Goal: Find specific page/section: Find specific page/section

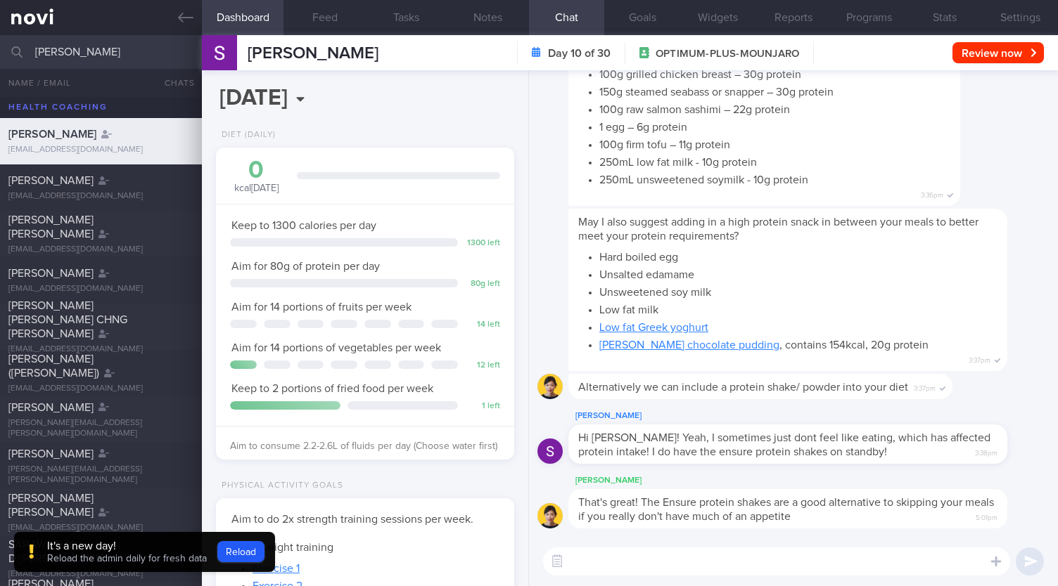
select select "7"
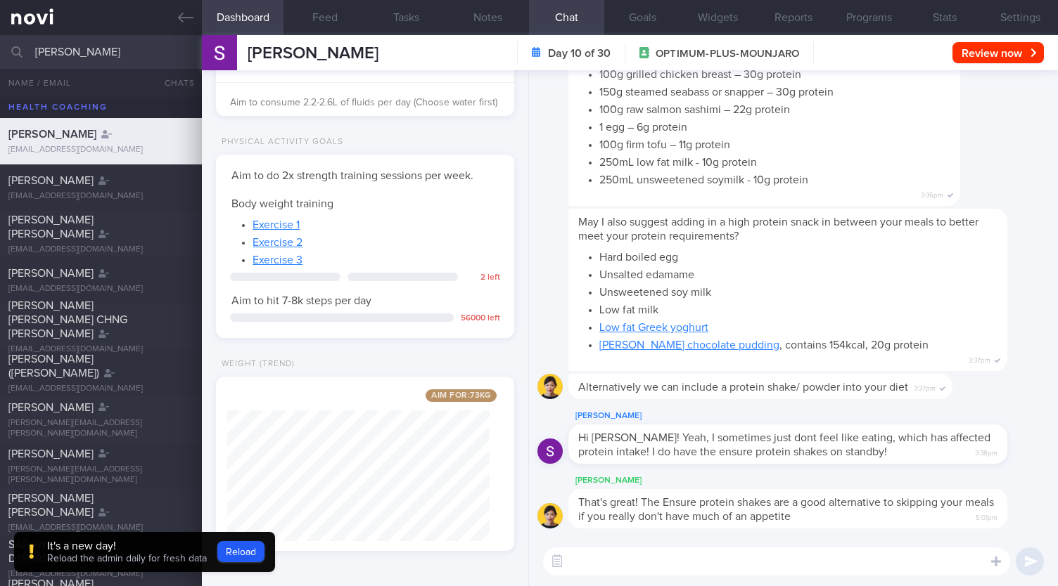
click at [129, 56] on input "sara" at bounding box center [529, 52] width 1058 height 34
type input "s"
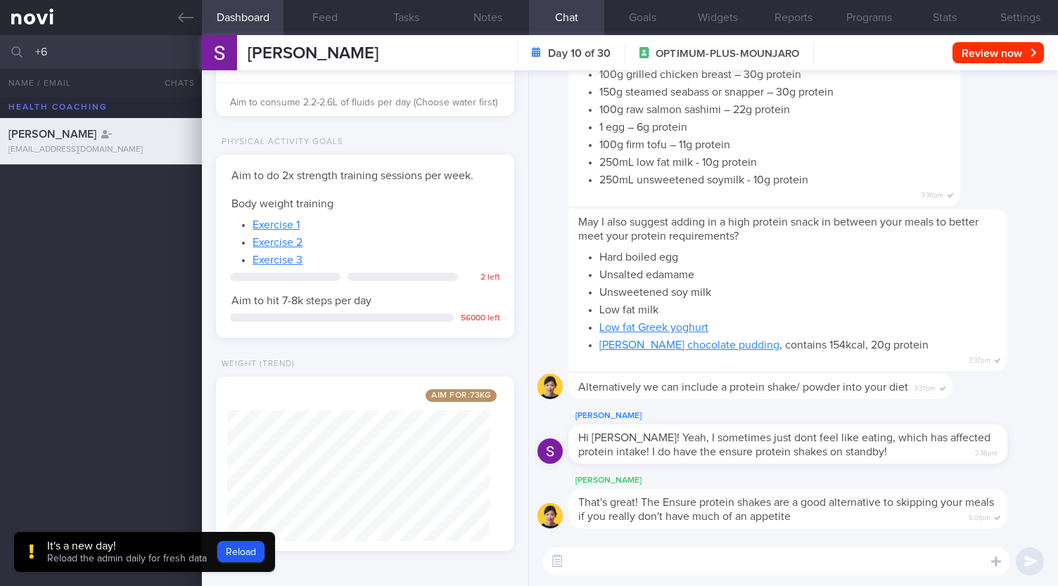
type input "+"
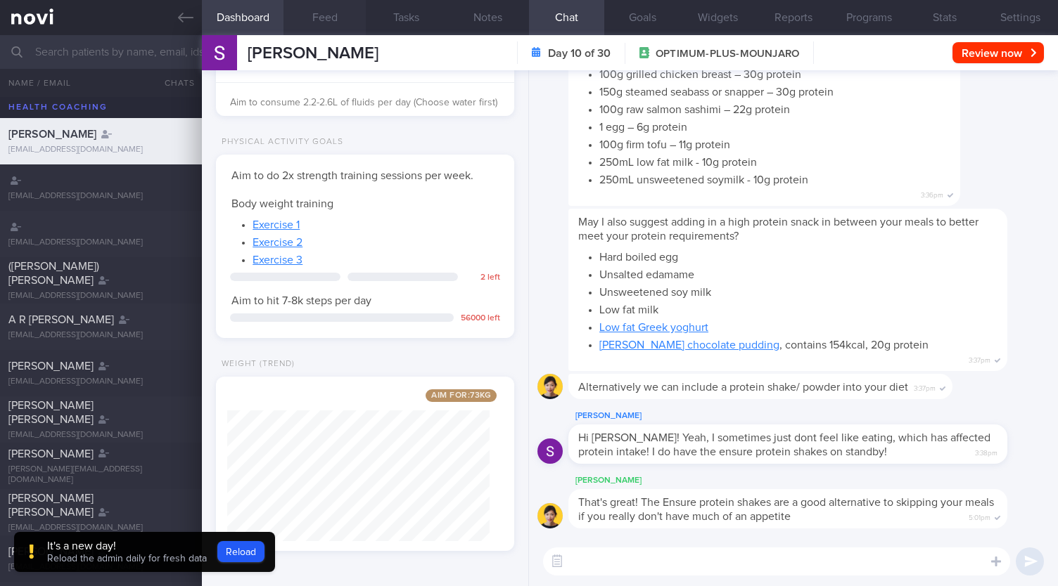
click at [308, 25] on button "Feed" at bounding box center [324, 17] width 82 height 35
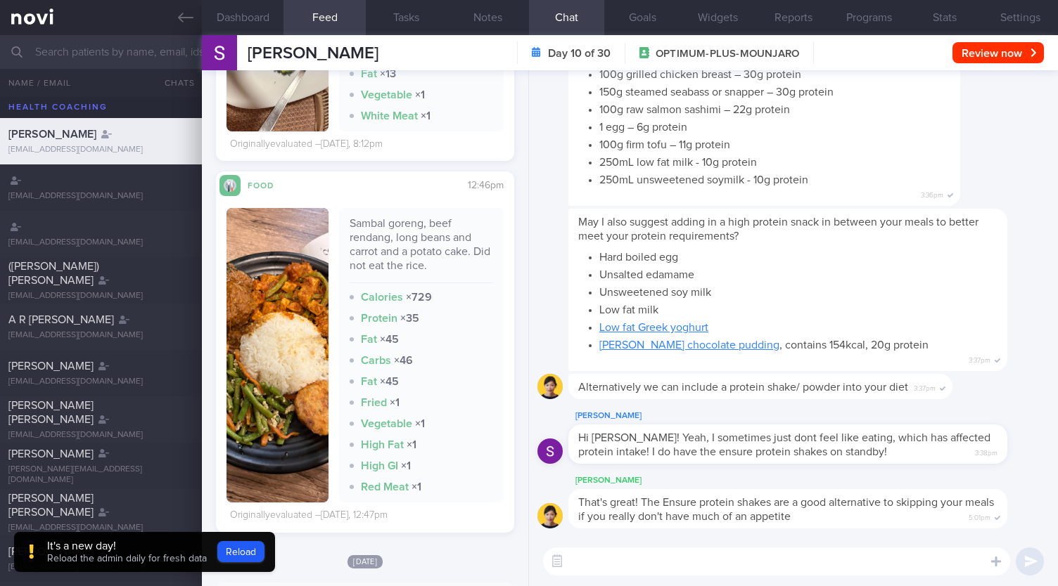
scroll to position [574, 0]
click at [108, 54] on input "text" at bounding box center [529, 52] width 1058 height 34
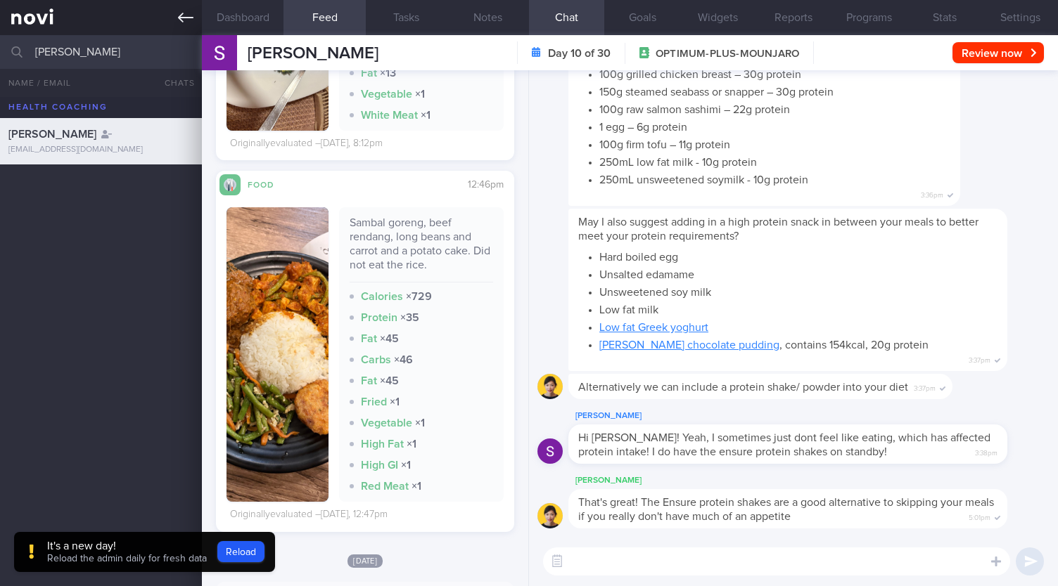
type input "[PERSON_NAME]"
click at [184, 14] on icon at bounding box center [185, 17] width 15 height 15
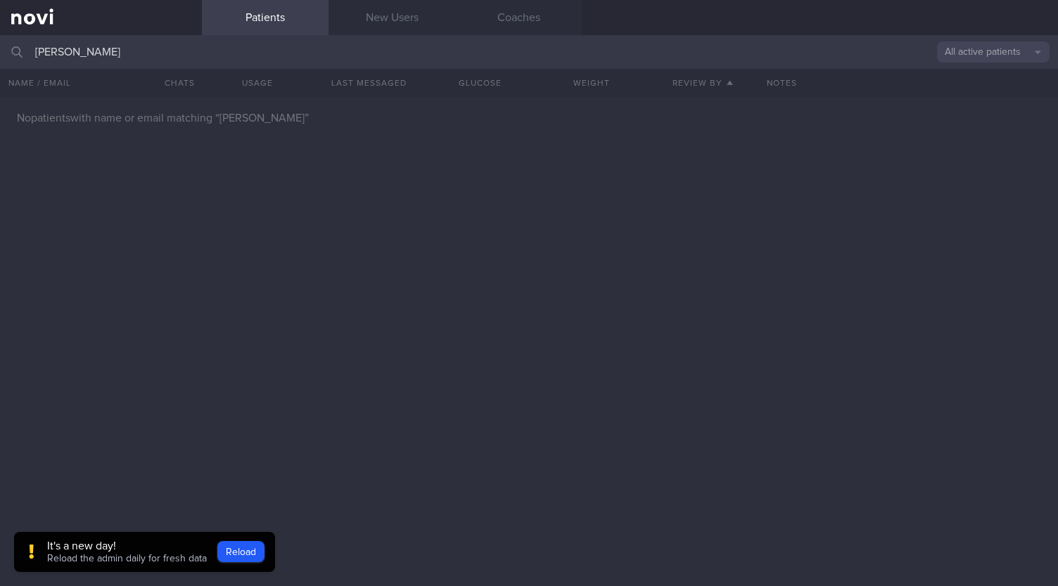
click at [998, 50] on button "All active patients" at bounding box center [993, 51] width 113 height 21
click at [983, 118] on button "Archived patients" at bounding box center [993, 118] width 113 height 21
click at [314, 60] on input "[PERSON_NAME]" at bounding box center [529, 52] width 1058 height 34
click at [252, 541] on button "Reload" at bounding box center [240, 551] width 47 height 21
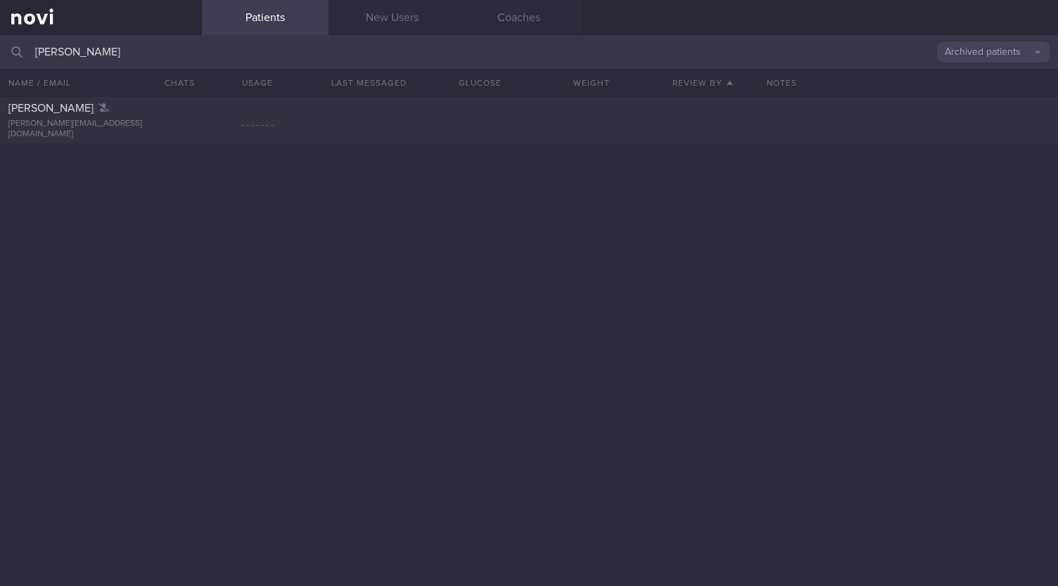
click at [191, 48] on input "[PERSON_NAME]" at bounding box center [529, 52] width 1058 height 34
click at [551, 125] on div at bounding box center [591, 120] width 111 height 14
select select "7"
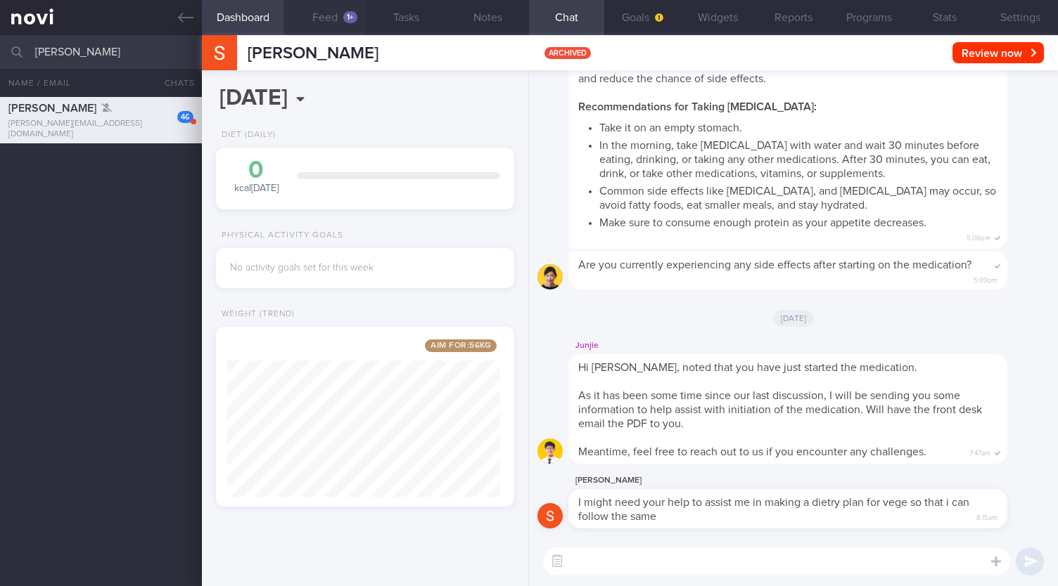
click at [333, 18] on button "Feed 1+" at bounding box center [324, 17] width 82 height 35
